Goal: Task Accomplishment & Management: Complete application form

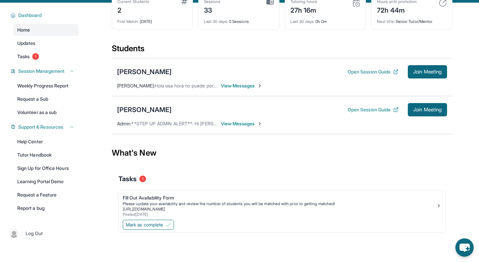
scroll to position [48, 0]
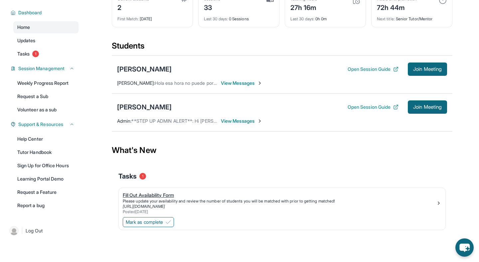
click at [144, 196] on div "Fill Out Availability Form" at bounding box center [279, 195] width 313 height 7
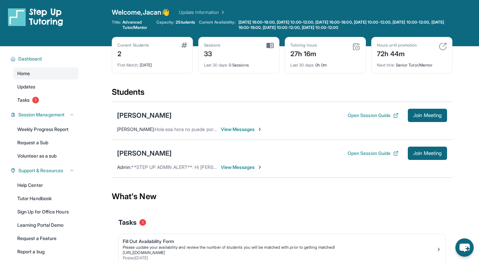
scroll to position [0, 0]
